Goal: Check status: Check status

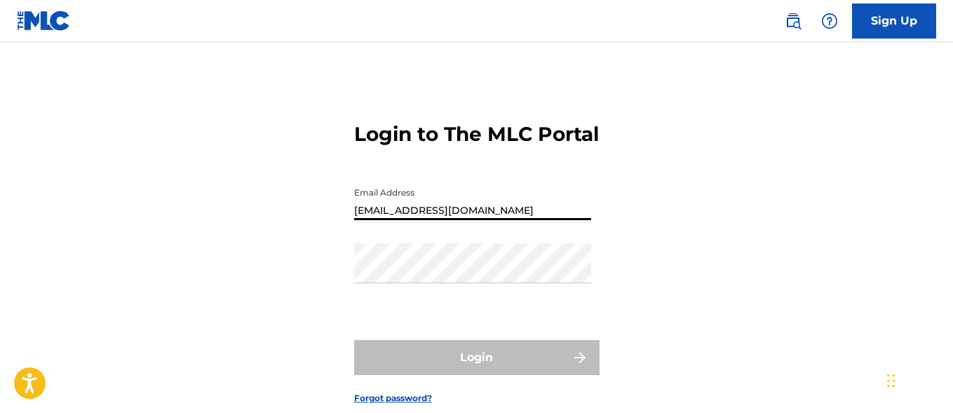
type input "[EMAIL_ADDRESS][DOMAIN_NAME]"
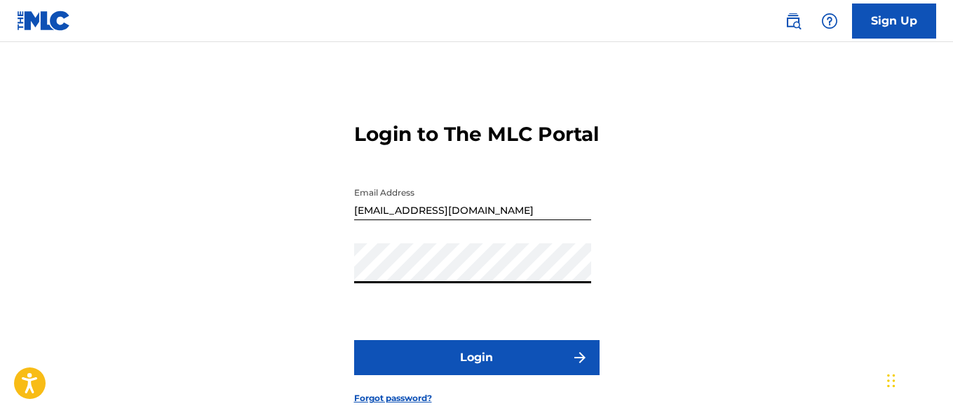
click at [476, 375] on button "Login" at bounding box center [476, 357] width 245 height 35
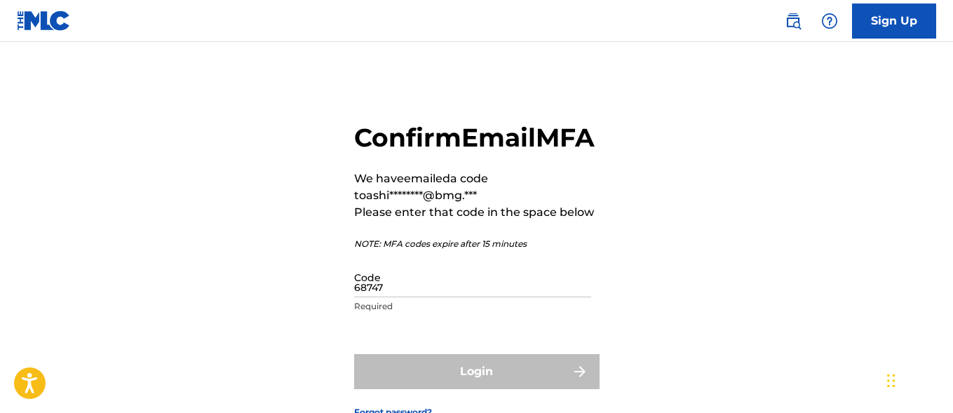
type input "687478"
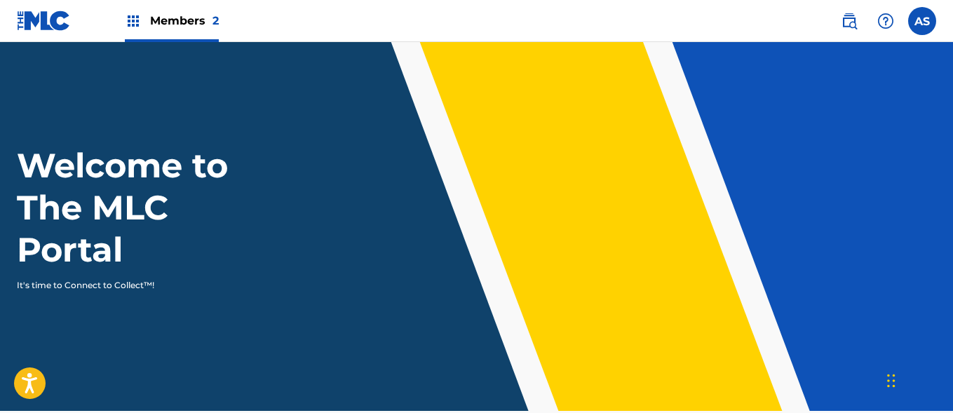
click at [133, 21] on img at bounding box center [133, 21] width 17 height 17
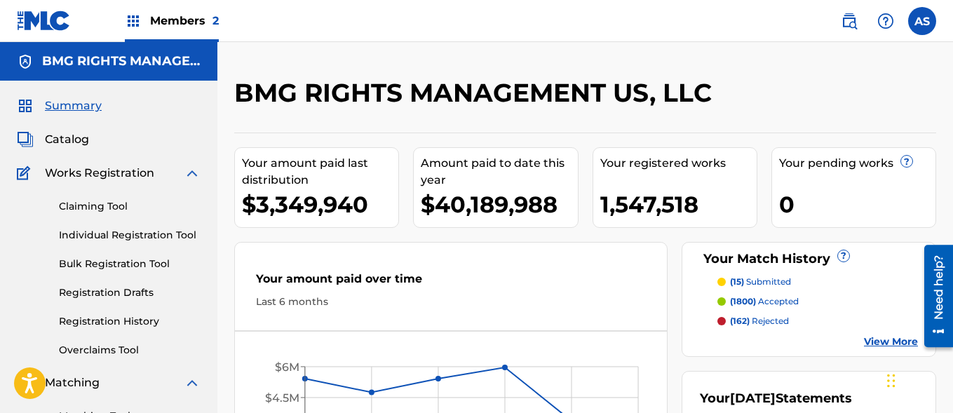
scroll to position [304, 0]
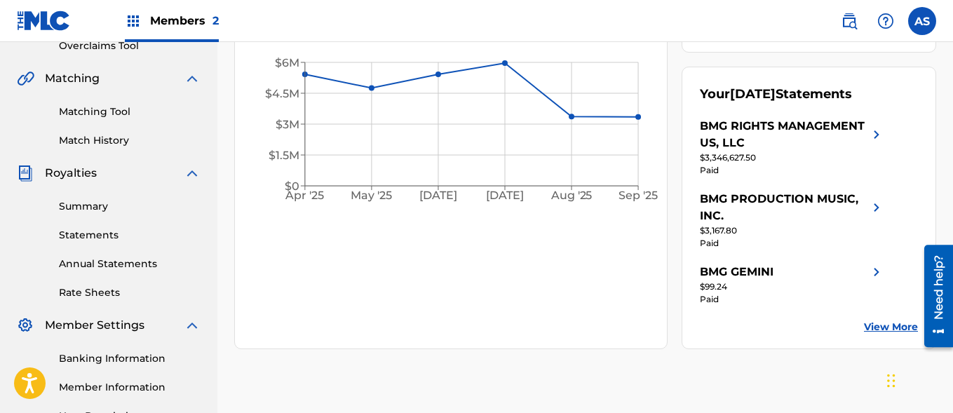
click at [130, 206] on link "Summary" at bounding box center [130, 206] width 142 height 15
